Goal: Task Accomplishment & Management: Manage account settings

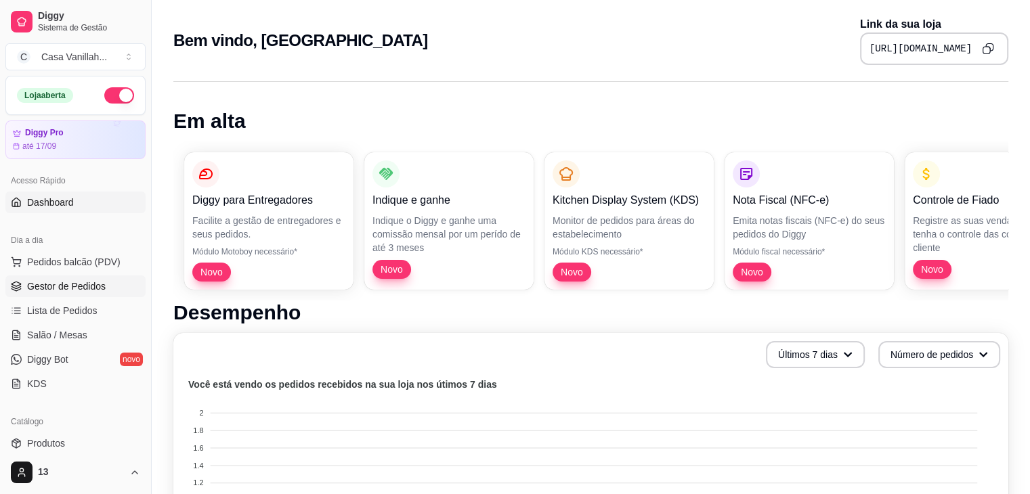
click at [90, 286] on span "Gestor de Pedidos" at bounding box center [66, 287] width 79 height 14
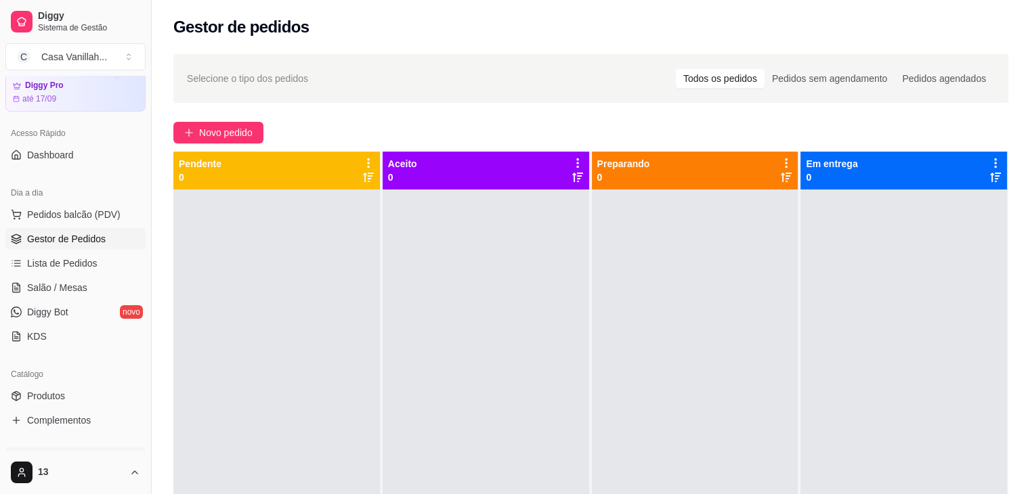
scroll to position [135, 0]
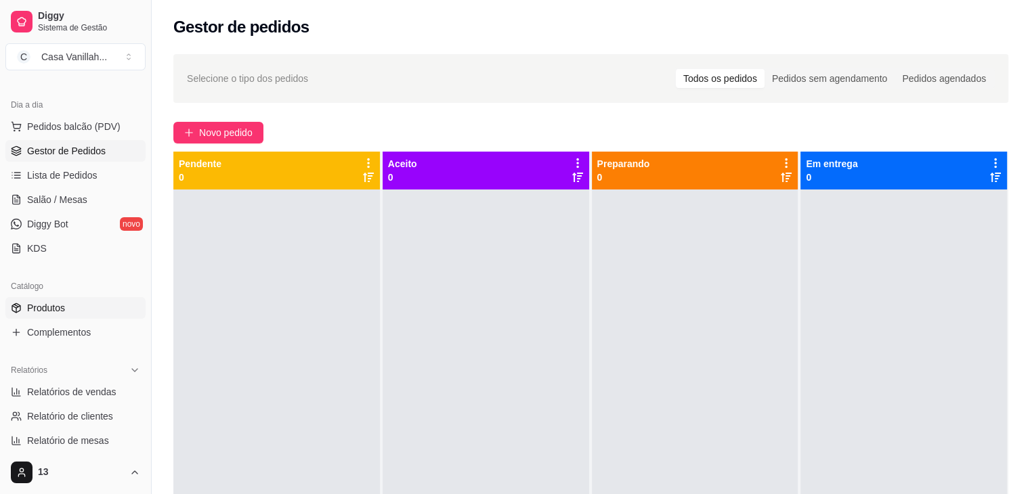
click at [44, 313] on span "Produtos" at bounding box center [46, 308] width 38 height 14
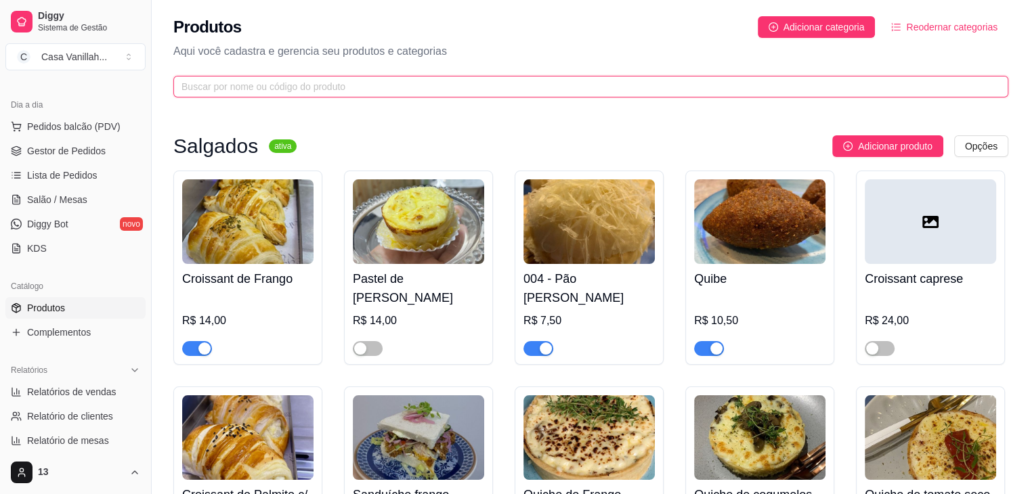
click at [373, 92] on input "text" at bounding box center [585, 86] width 808 height 15
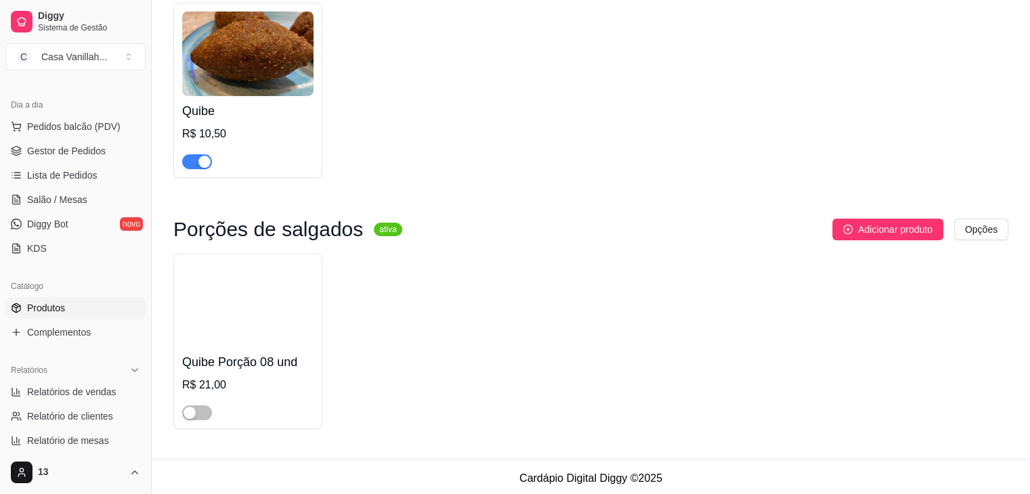
scroll to position [173, 0]
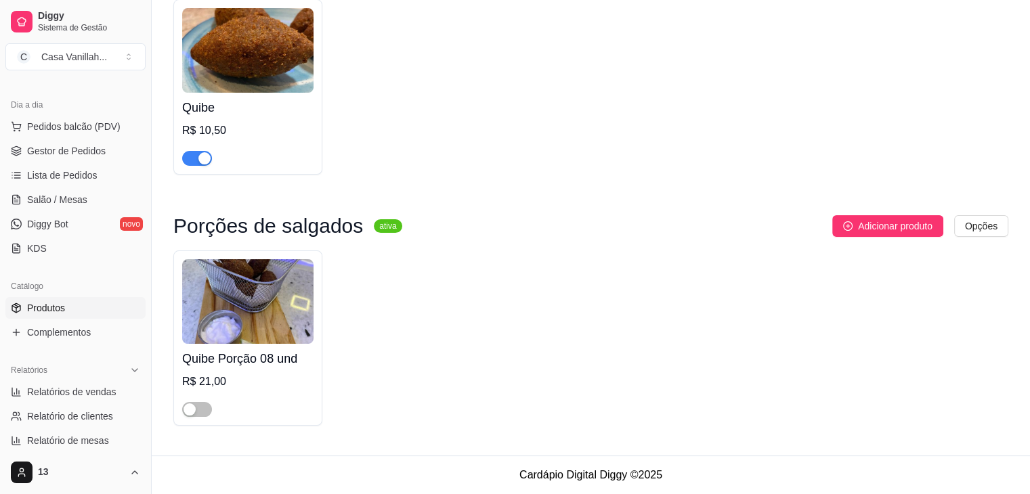
type input "quib"
click at [184, 415] on div at bounding box center [197, 409] width 30 height 16
click at [196, 416] on span "button" at bounding box center [197, 409] width 30 height 15
click at [217, 393] on div at bounding box center [247, 403] width 131 height 27
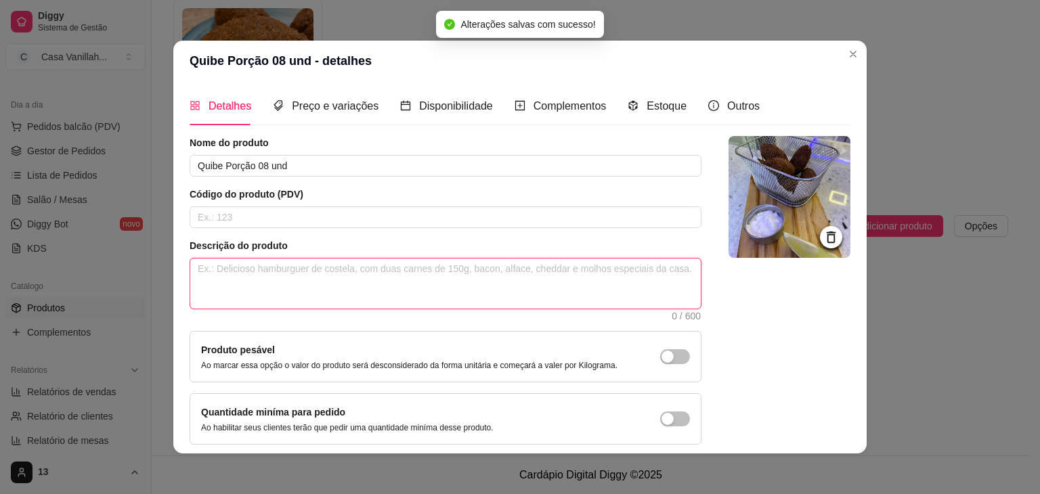
click at [238, 279] on textarea at bounding box center [445, 284] width 511 height 50
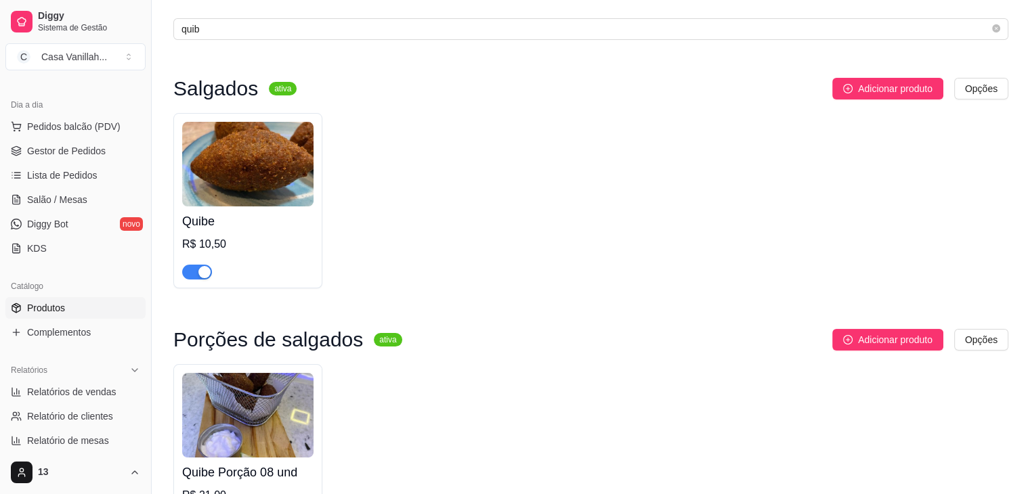
scroll to position [0, 0]
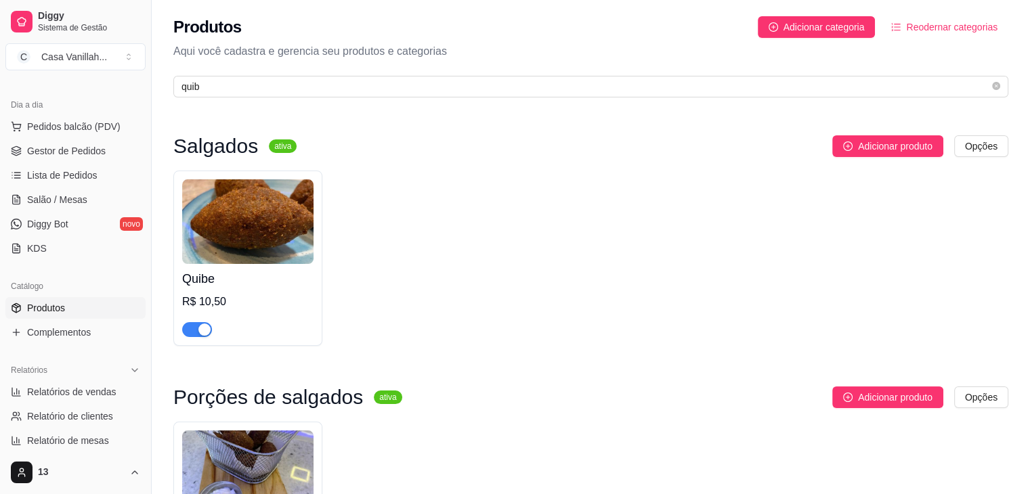
drag, startPoint x: 414, startPoint y: 155, endPoint x: 406, endPoint y: 140, distance: 16.7
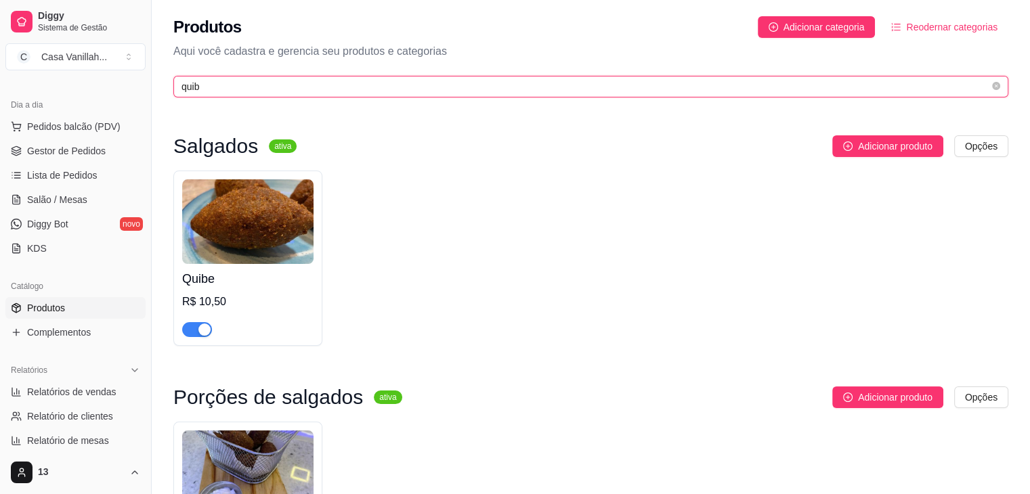
drag, startPoint x: 406, startPoint y: 140, endPoint x: 105, endPoint y: 114, distance: 302.5
click at [133, 114] on div "Diggy Sistema de Gestão C Casa Vanillah ... Loja aberta Diggy Pro até 17/09 Ace…" at bounding box center [515, 333] width 1030 height 666
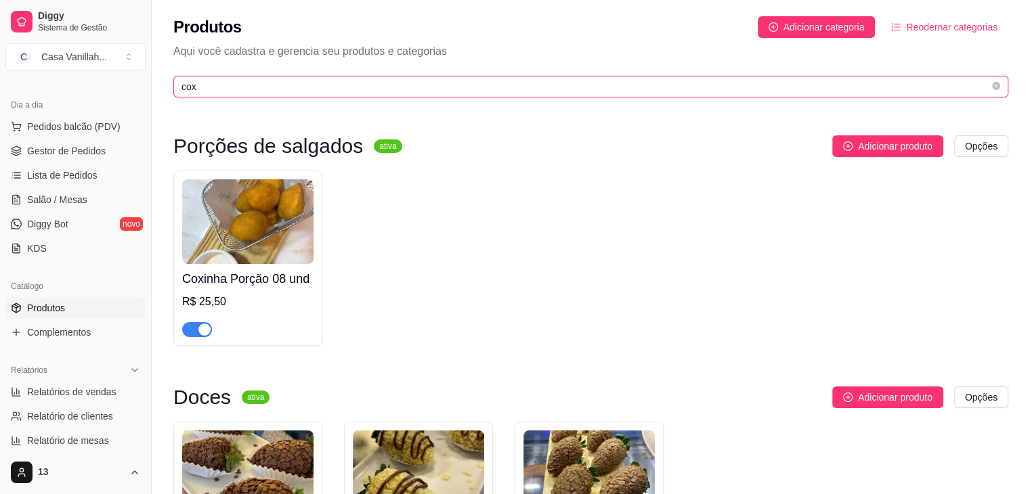
type input "cox"
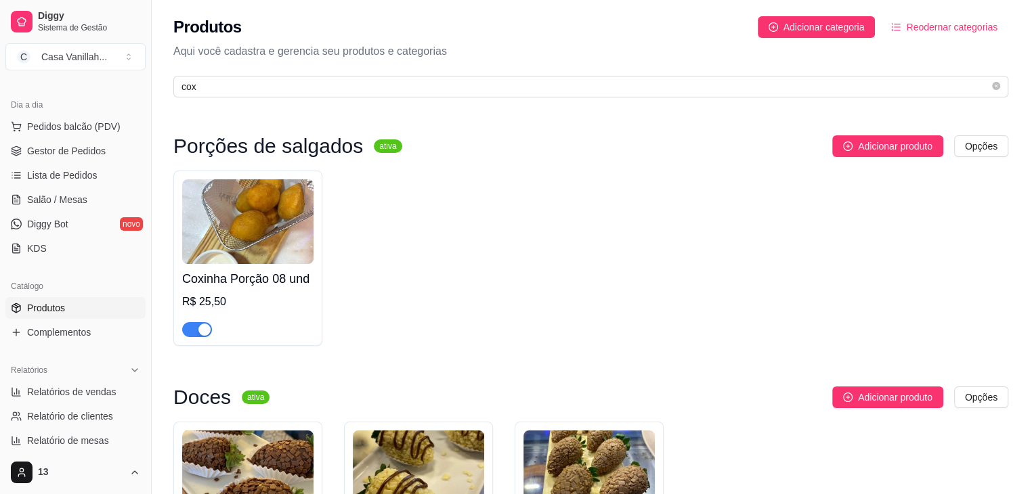
click at [274, 294] on div "R$ 25,50" at bounding box center [247, 302] width 131 height 16
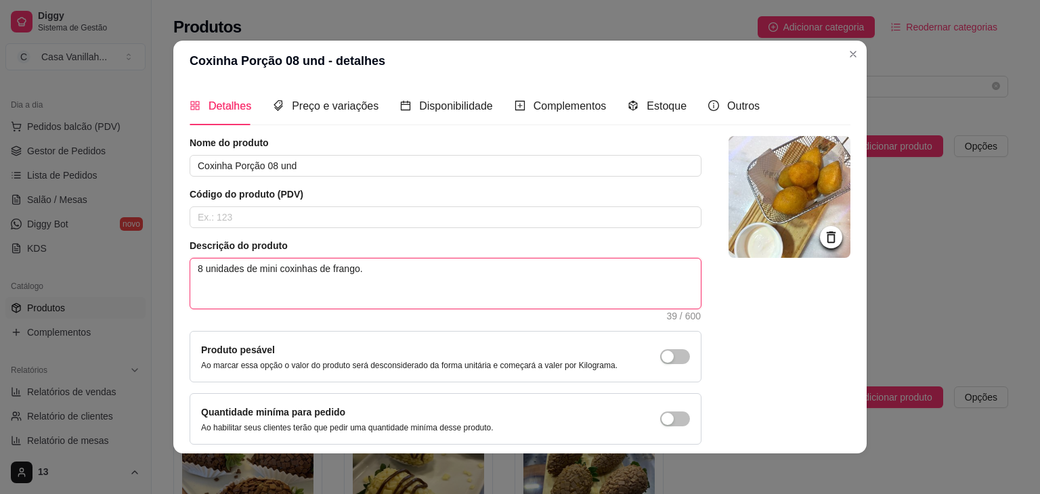
drag, startPoint x: 191, startPoint y: 269, endPoint x: 276, endPoint y: 263, distance: 85.5
click at [276, 263] on textarea "8 unidades de mini coxinhas de frango." at bounding box center [445, 284] width 511 height 50
click at [647, 281] on textarea "8 unidades de mini coxinhas de frango." at bounding box center [445, 284] width 511 height 50
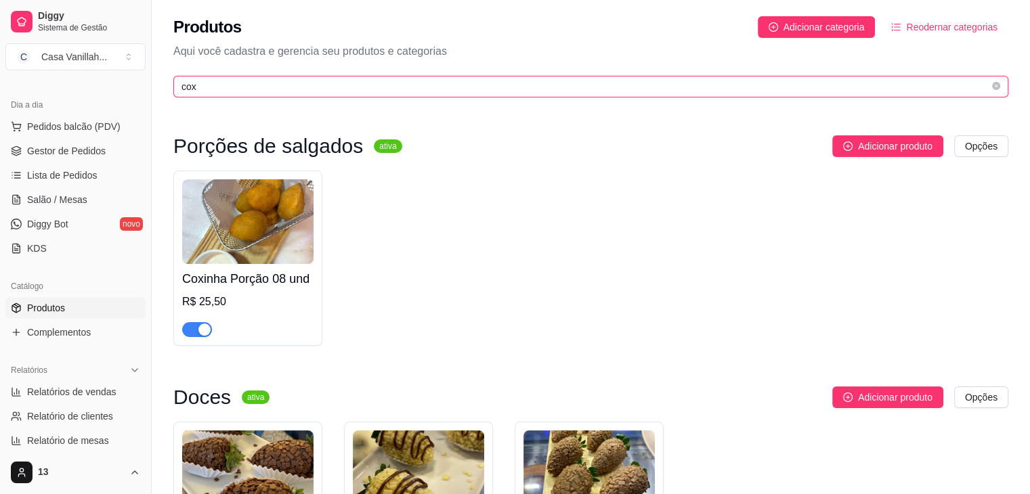
drag, startPoint x: 198, startPoint y: 84, endPoint x: 0, endPoint y: 72, distance: 198.8
click at [0, 79] on div "Diggy Sistema de Gestão C Casa Vanillah ... Loja aberta Diggy Pro até 17/09 Ace…" at bounding box center [515, 342] width 1030 height 685
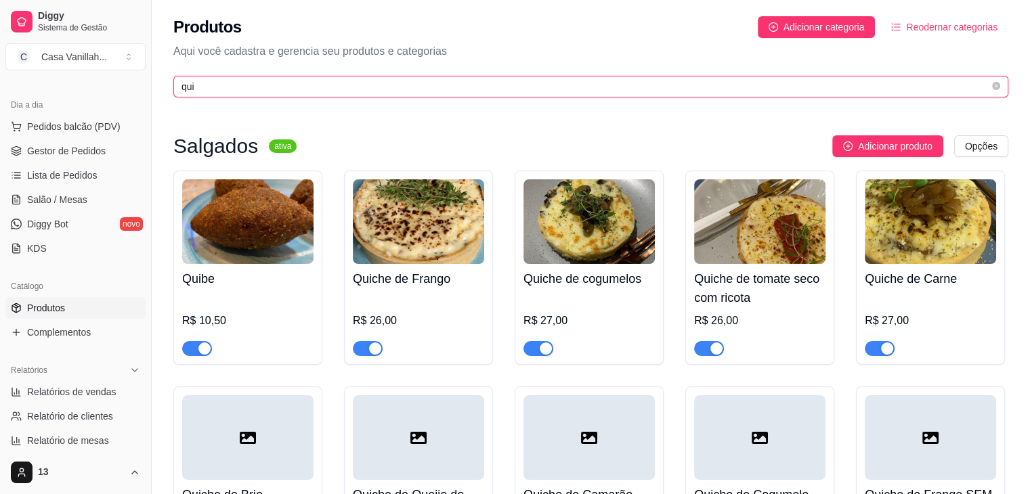
type input "qui"
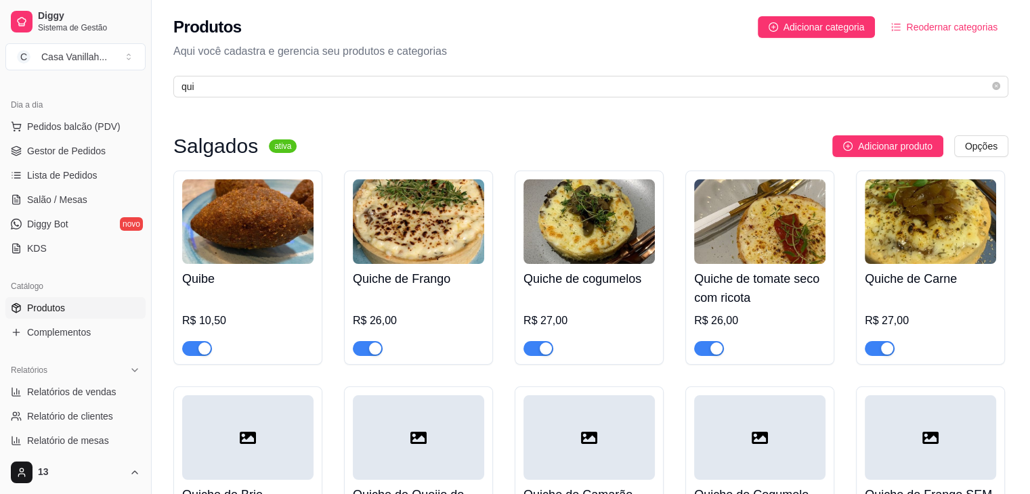
click at [221, 286] on h4 "Quibe" at bounding box center [247, 278] width 131 height 19
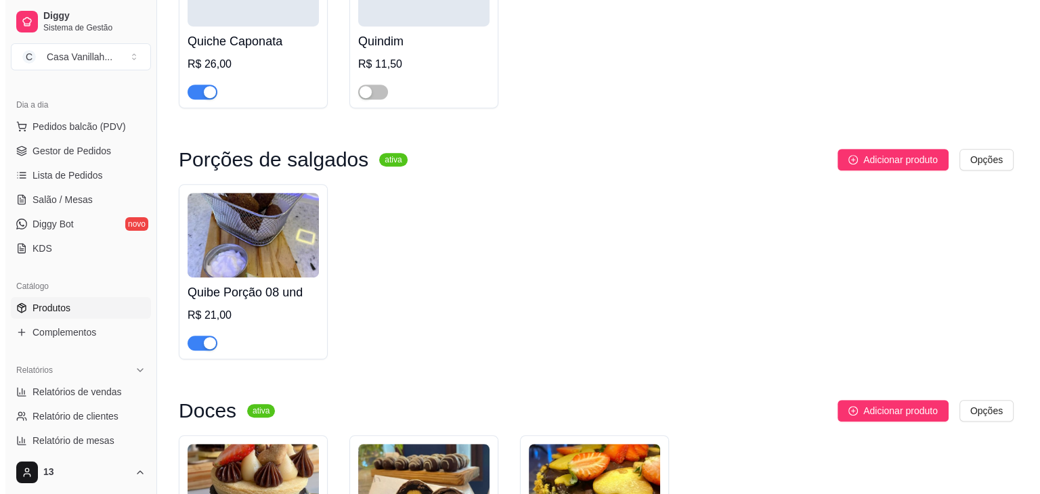
scroll to position [677, 0]
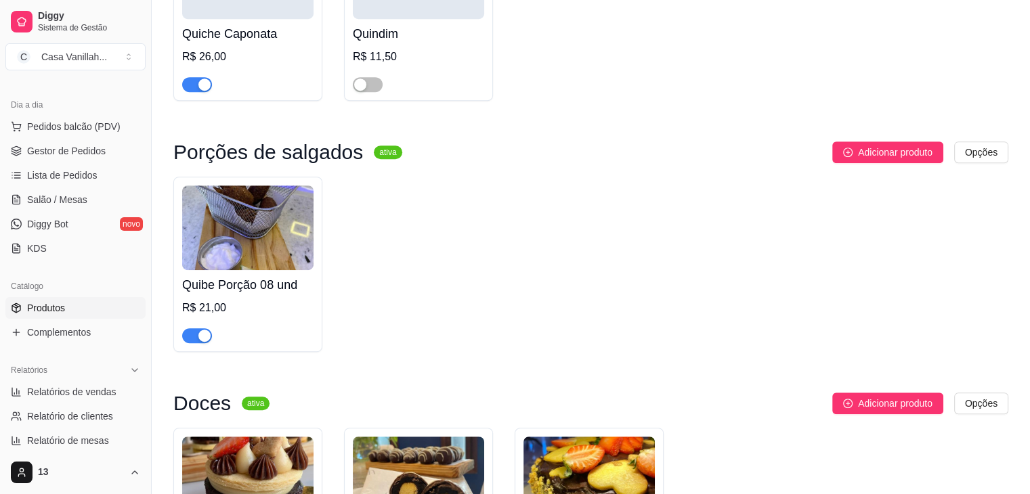
click at [295, 289] on h4 "Quibe Porção 08 und" at bounding box center [247, 285] width 131 height 19
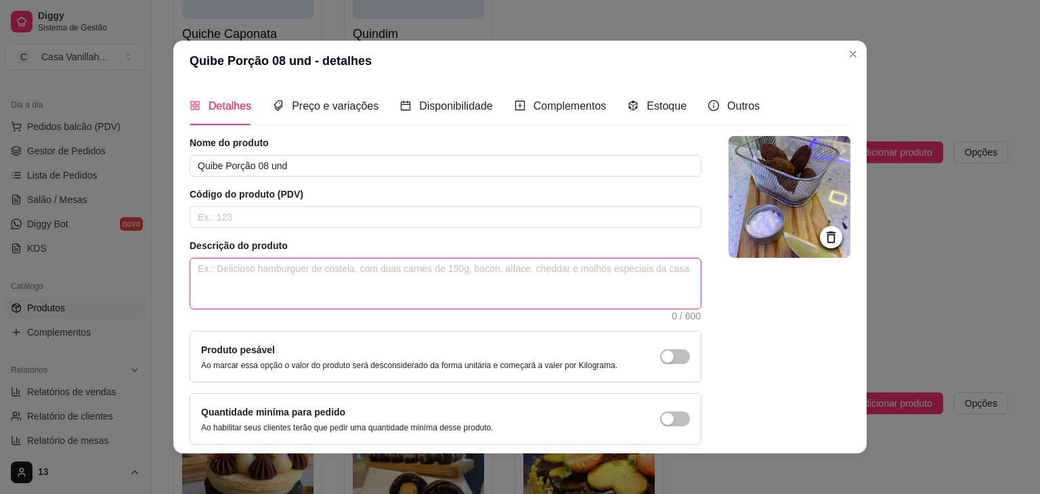
click at [276, 278] on textarea at bounding box center [445, 284] width 511 height 50
paste textarea "8 unidades de mini"
type textarea "8 unidades de mini"
type textarea "8 unidades de mini q"
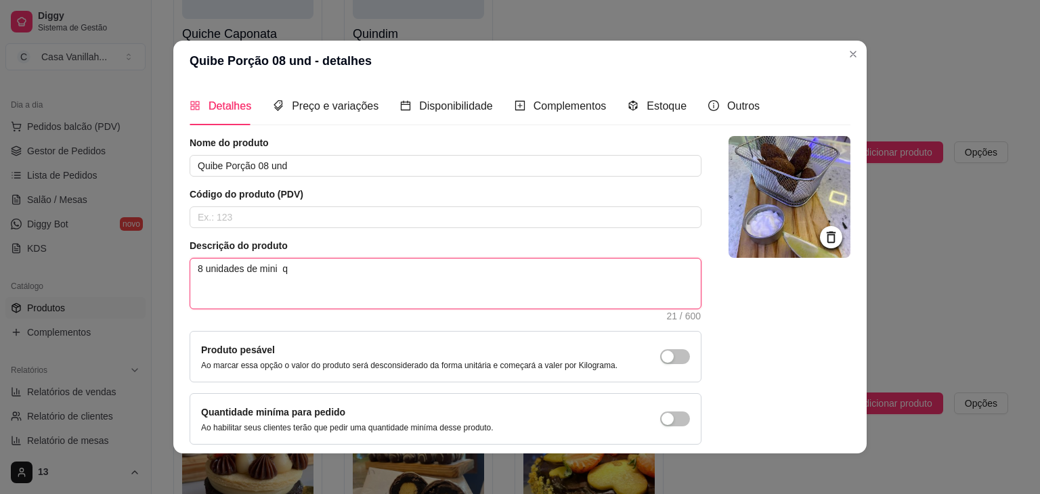
type textarea "8 unidades de mini qu"
type textarea "8 unidades de mini qui"
type textarea "8 unidades de mini quib"
type textarea "8 unidades de mini quibe"
type textarea "8 unidades de mini quibes"
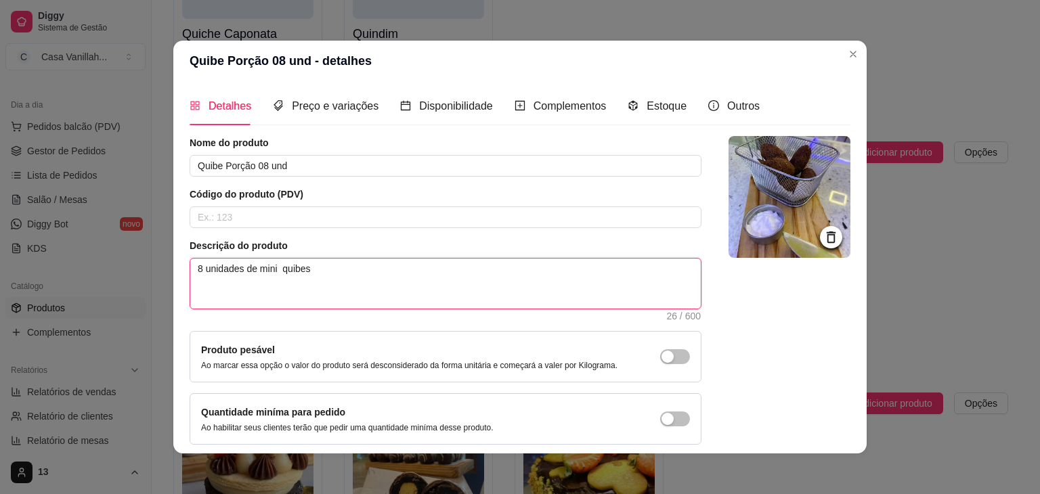
type textarea "8 unidades de mini quibes."
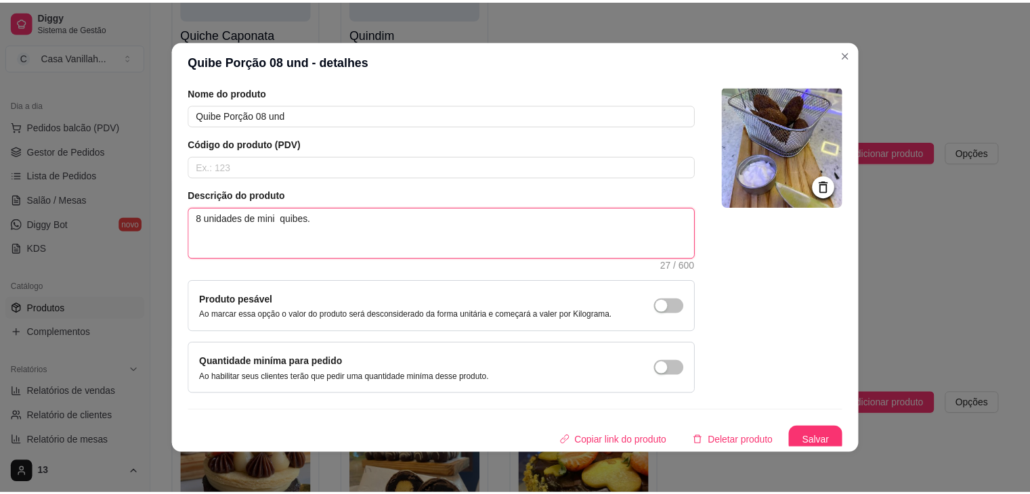
scroll to position [56, 0]
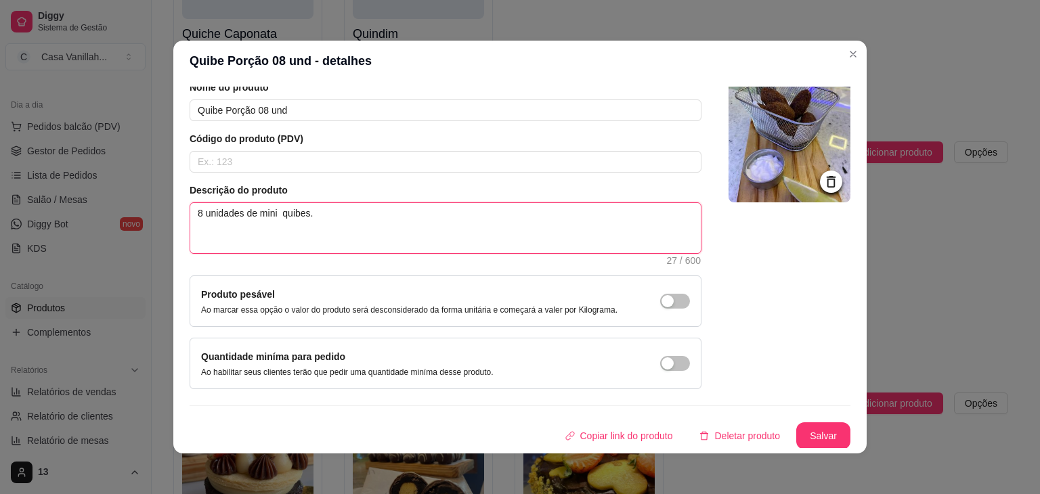
click at [280, 212] on textarea "8 unidades de mini quibes." at bounding box center [445, 228] width 511 height 50
type textarea "8 unidades de mini uibes."
type textarea "8 unidades de mini quibes."
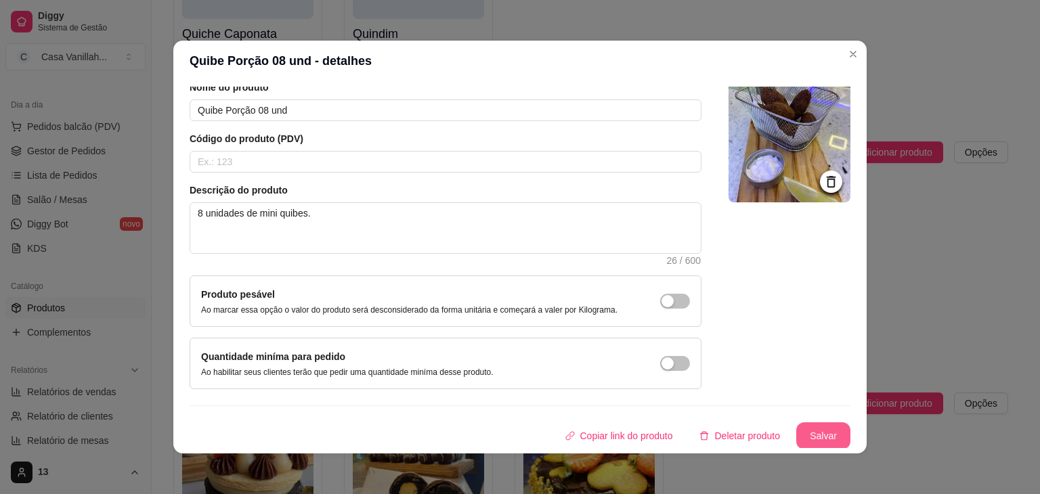
click at [818, 433] on button "Salvar" at bounding box center [823, 436] width 54 height 27
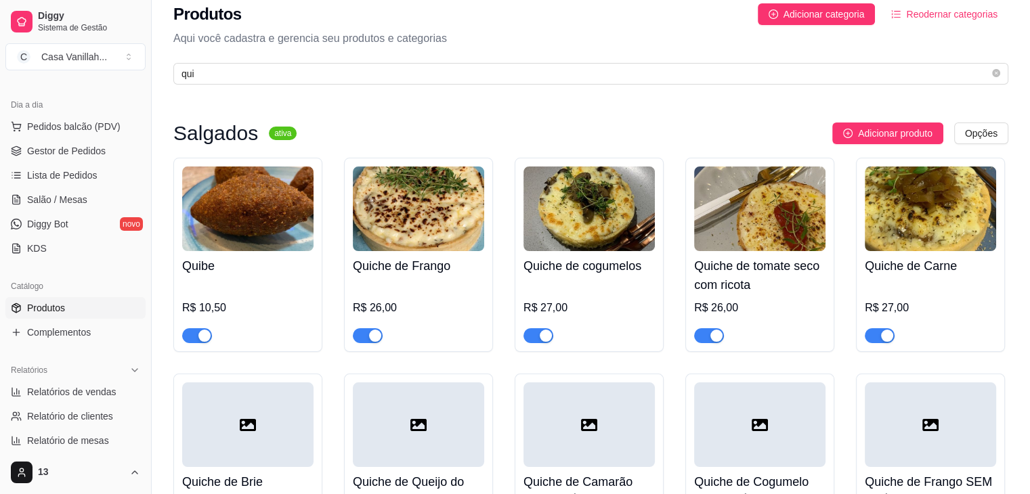
scroll to position [0, 0]
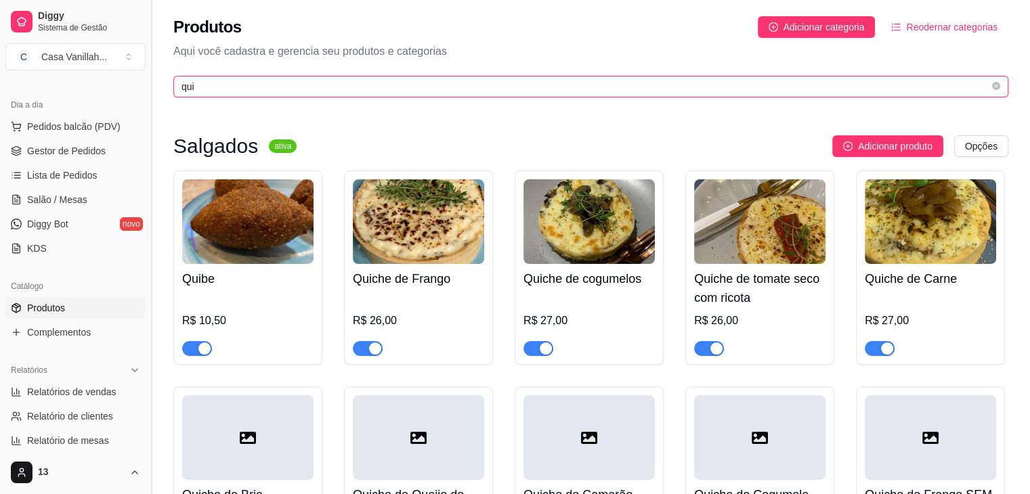
drag, startPoint x: 196, startPoint y: 90, endPoint x: 148, endPoint y: 97, distance: 48.5
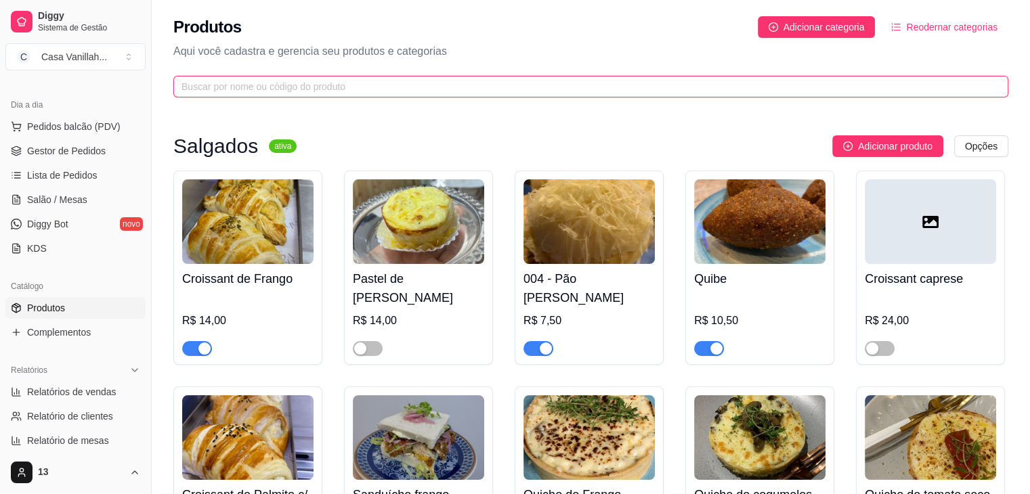
click at [420, 93] on input "text" at bounding box center [585, 86] width 808 height 15
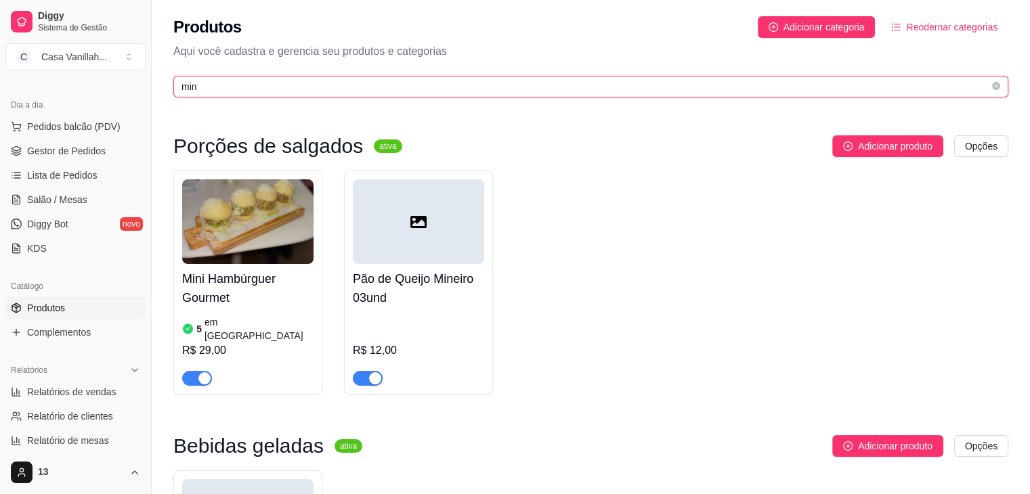
drag, startPoint x: 197, startPoint y: 93, endPoint x: 114, endPoint y: 95, distance: 83.3
click at [114, 95] on div "Diggy Sistema de Gestão C Casa Vanillah ... Loja aberta Diggy Pro até 17/09 Ace…" at bounding box center [515, 357] width 1030 height 714
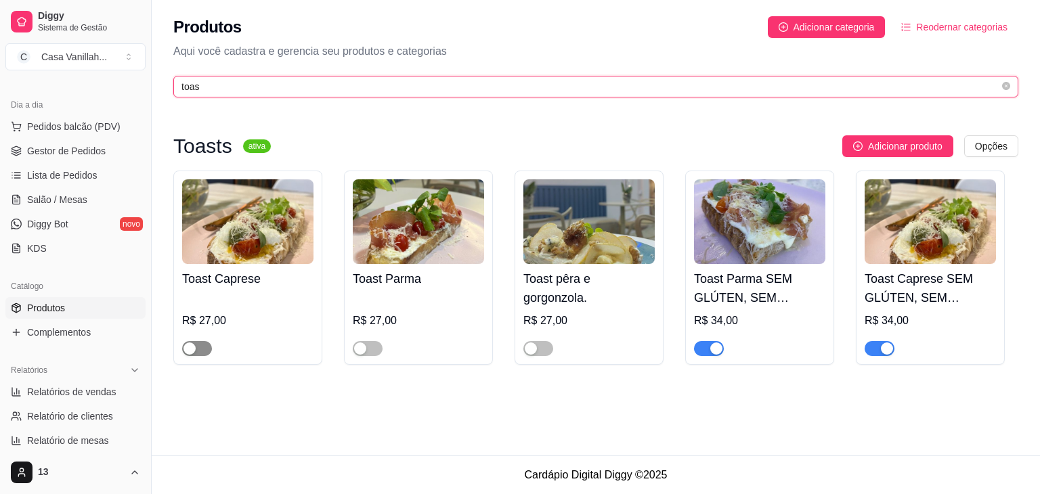
type input "toas"
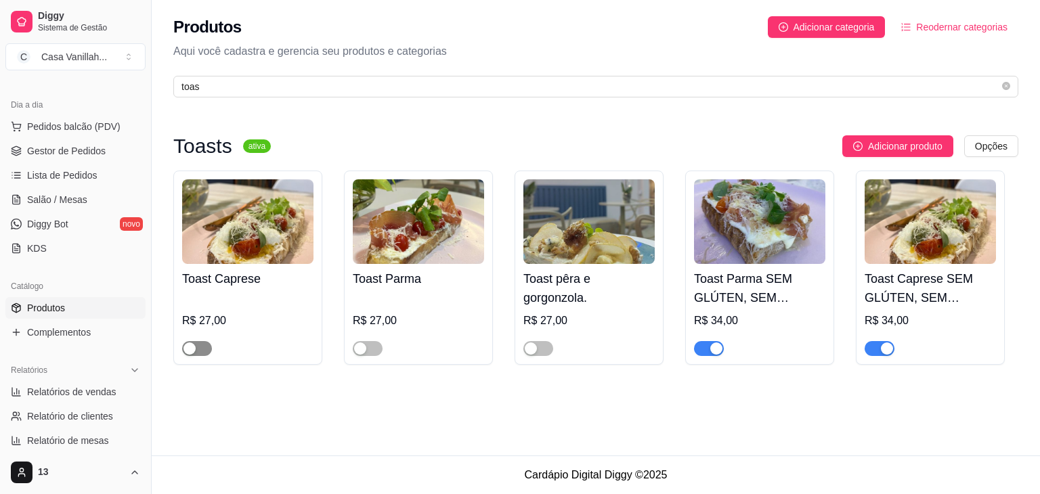
click at [190, 349] on div "button" at bounding box center [189, 349] width 12 height 12
click at [366, 342] on span "button" at bounding box center [368, 348] width 30 height 15
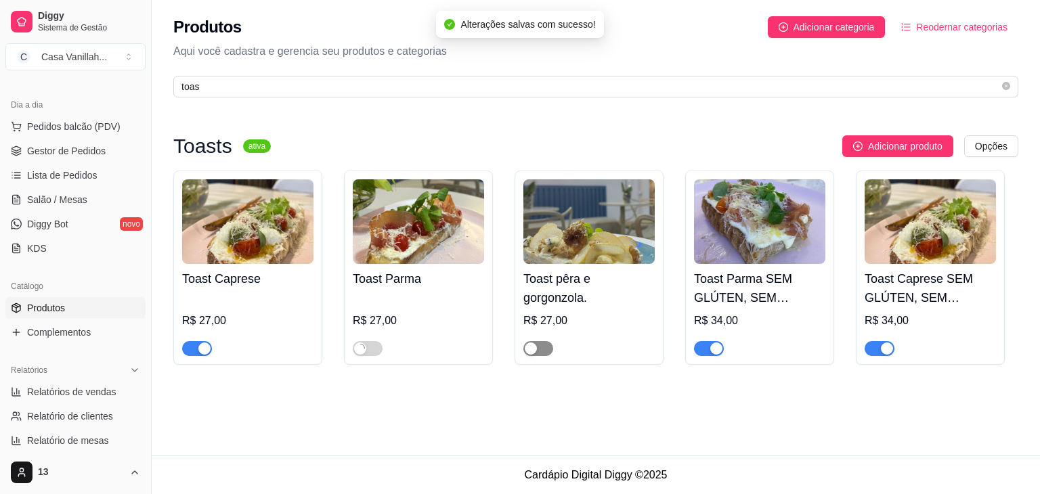
click at [547, 353] on span "button" at bounding box center [538, 348] width 30 height 15
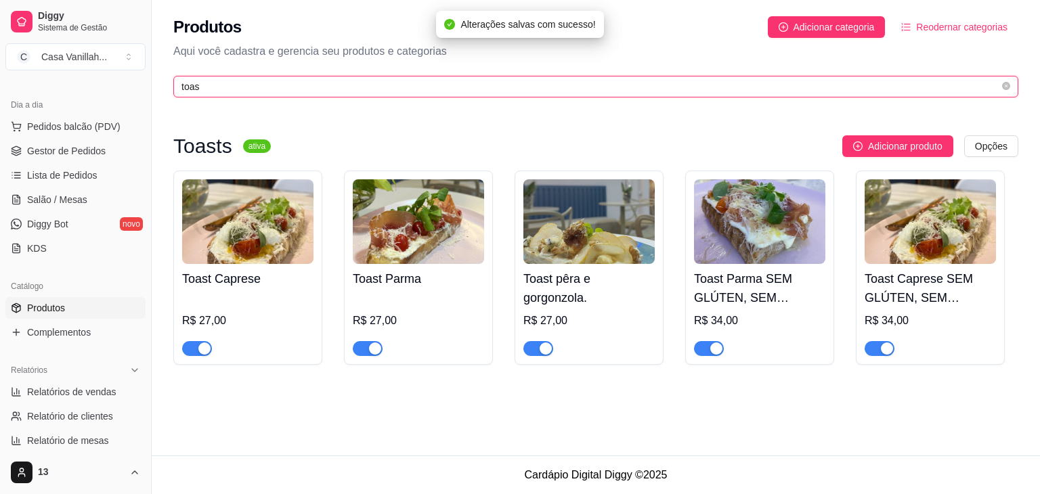
drag, startPoint x: 200, startPoint y: 91, endPoint x: 137, endPoint y: 85, distance: 63.3
click at [137, 85] on div "Diggy Sistema de Gestão C Casa Vanillah ... Loja aberta Diggy Pro até 17/09 Ace…" at bounding box center [520, 247] width 1040 height 494
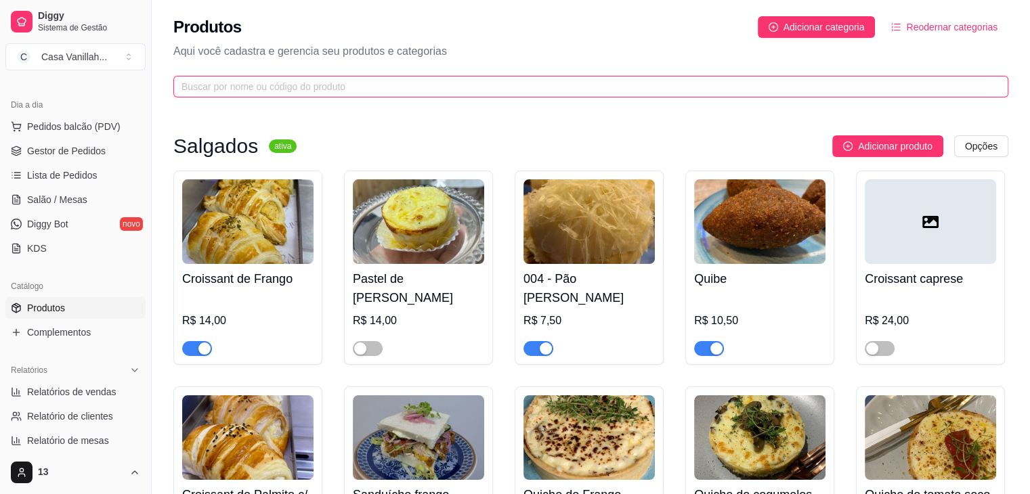
drag, startPoint x: 450, startPoint y: 80, endPoint x: 423, endPoint y: 77, distance: 28.0
click at [429, 77] on span at bounding box center [590, 87] width 835 height 22
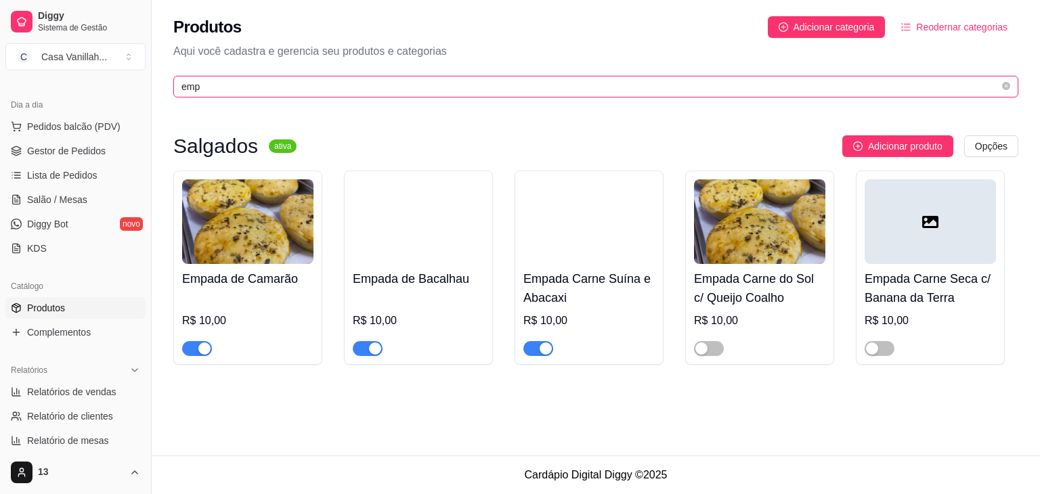
type input "empa"
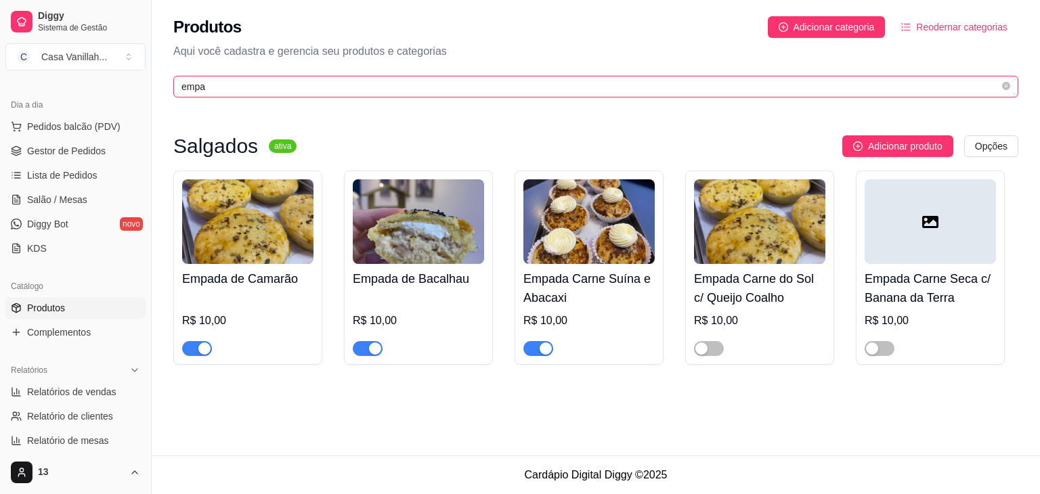
drag, startPoint x: 210, startPoint y: 86, endPoint x: 126, endPoint y: 84, distance: 84.0
click at [126, 84] on div "Diggy Sistema de Gestão C Casa Vanillah ... Loja aberta Diggy Pro até 17/09 Ace…" at bounding box center [520, 247] width 1040 height 494
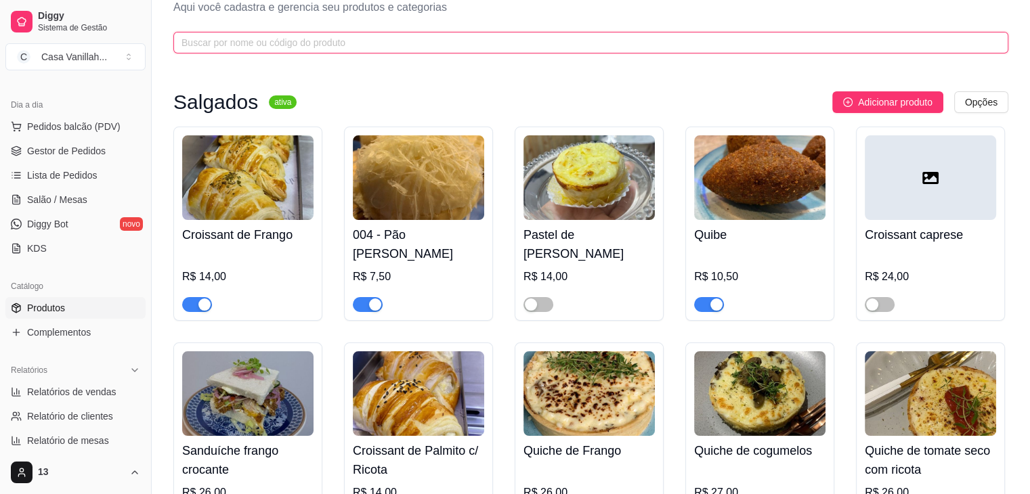
scroll to position [68, 0]
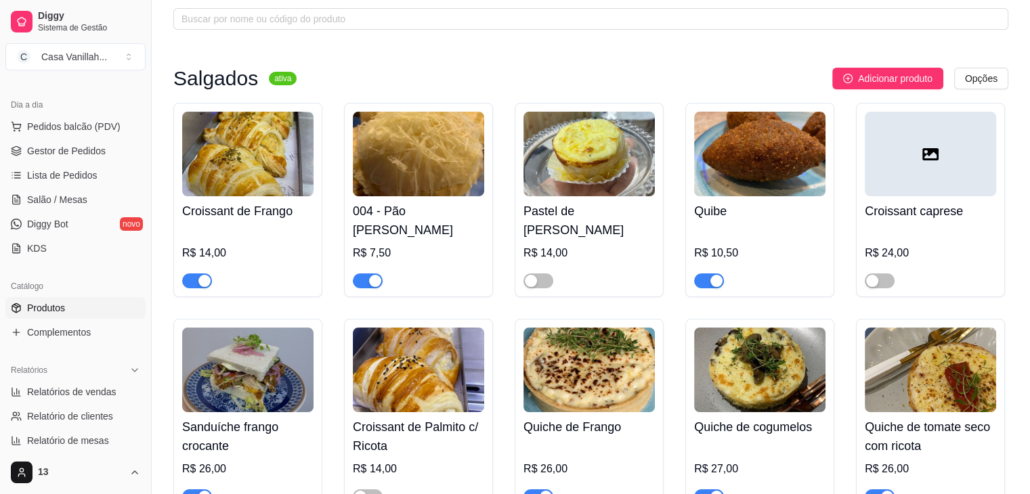
click at [363, 279] on span "button" at bounding box center [368, 281] width 30 height 15
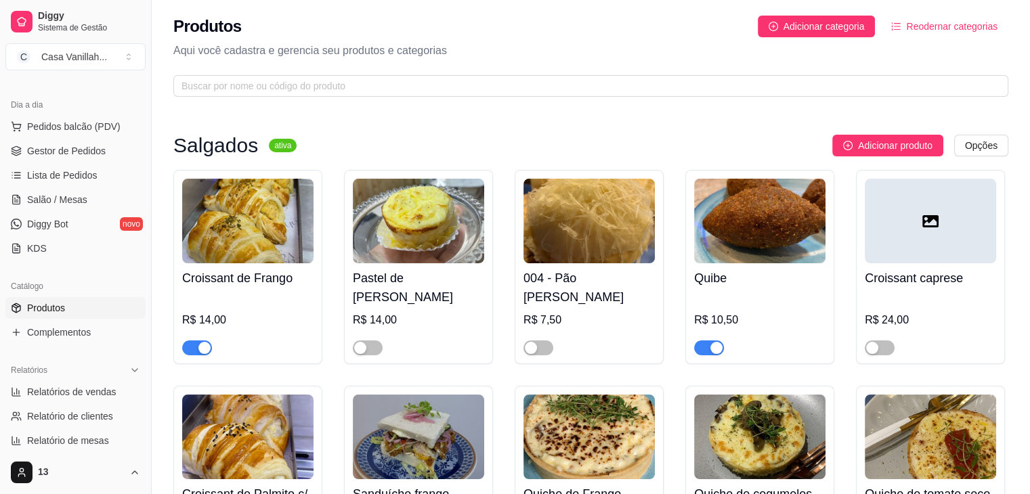
scroll to position [0, 0]
